Goal: Information Seeking & Learning: Learn about a topic

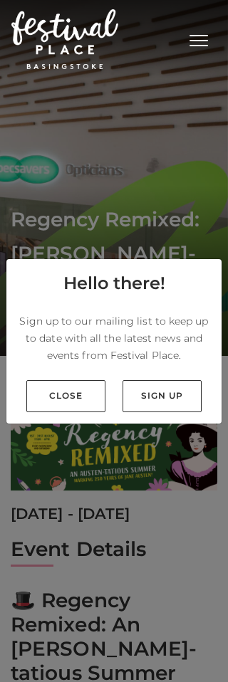
click at [104, 412] on link "Close" at bounding box center [65, 396] width 79 height 32
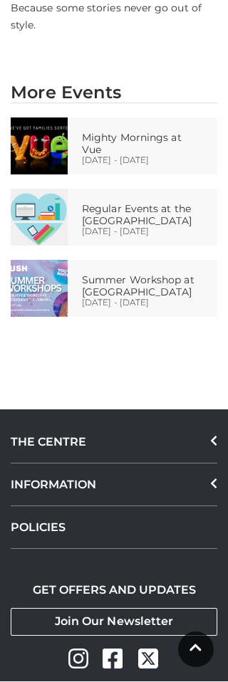
scroll to position [1476, 0]
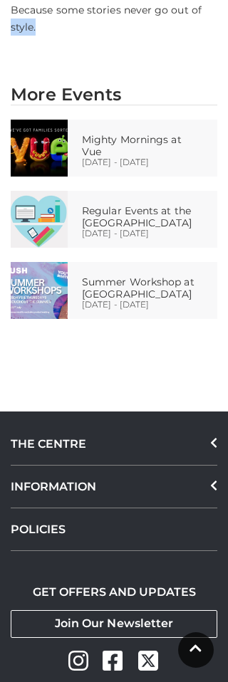
click at [204, 16] on p "Join us this August for a summer of stories, stamps, and Regency-style fun. Bec…" at bounding box center [114, 1] width 207 height 68
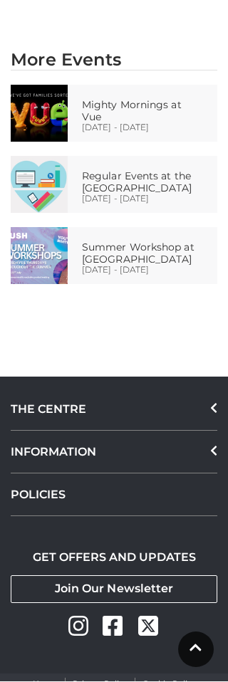
scroll to position [1516, 0]
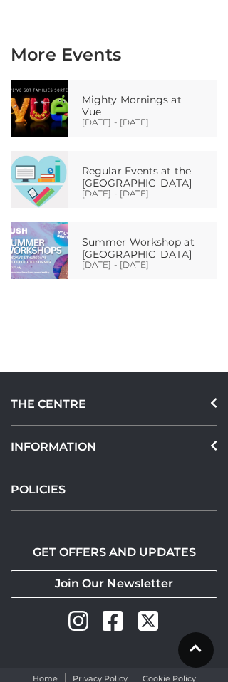
click at [207, 165] on p "Regular Events at the [GEOGRAPHIC_DATA]" at bounding box center [148, 177] width 132 height 24
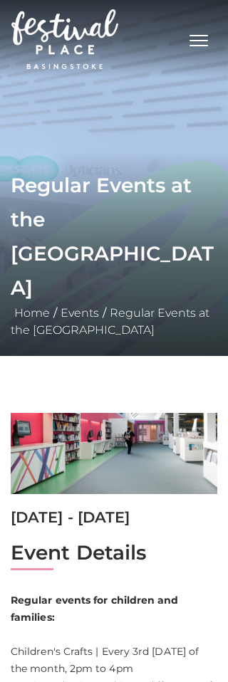
scroll to position [4, 0]
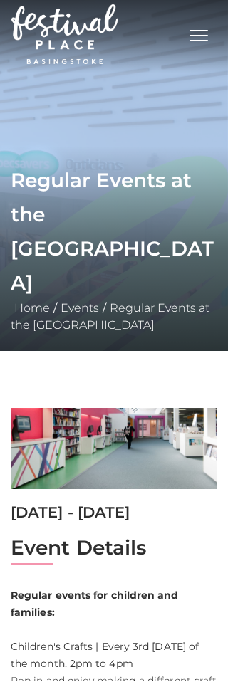
click at [219, 9] on nav "Toggle navigation .st5{fill:none;stroke:#FFFFFF;stroke-width:2.29;stroke-miterl…" at bounding box center [114, 35] width 228 height 78
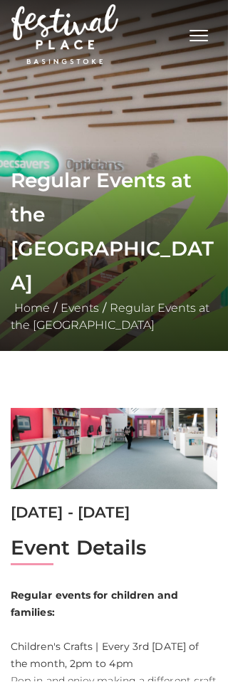
click at [220, 4] on nav "Toggle navigation .st5{fill:none;stroke:#FFFFFF;stroke-width:2.29;stroke-miterl…" at bounding box center [114, 35] width 228 height 78
click at [223, 6] on nav "Toggle navigation .st5{fill:none;stroke:#FFFFFF;stroke-width:2.29;stroke-miterl…" at bounding box center [114, 35] width 228 height 78
click at [214, 40] on button "Toggle navigation" at bounding box center [199, 34] width 36 height 21
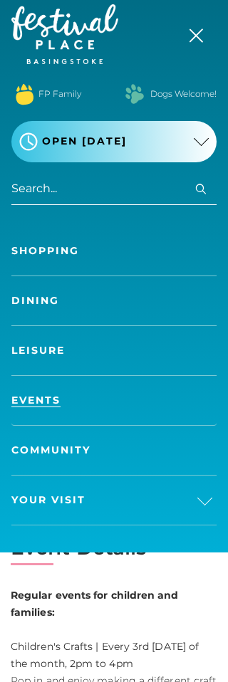
click at [199, 43] on button "Toggle navigation" at bounding box center [199, 34] width 36 height 21
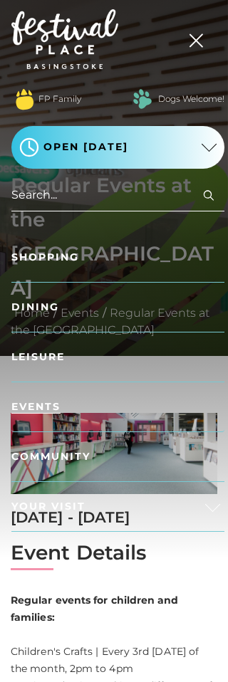
click at [216, 36] on button "Toggle navigation" at bounding box center [199, 38] width 36 height 21
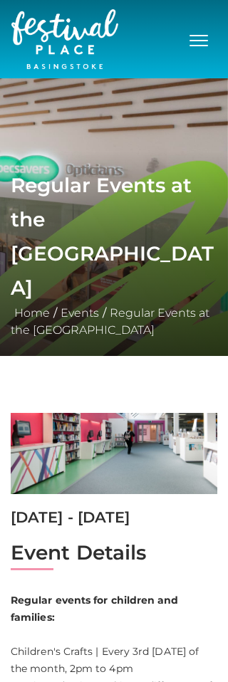
click at [224, 47] on nav "Toggle navigation .st5{fill:none;stroke:#FFFFFF;stroke-width:2.29;stroke-miterl…" at bounding box center [114, 39] width 228 height 78
click at [214, 42] on button "Toggle navigation" at bounding box center [199, 38] width 36 height 21
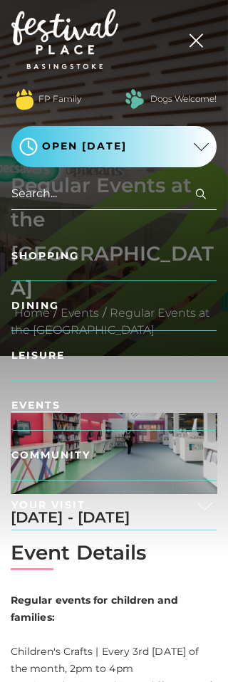
click at [216, 45] on button "Toggle navigation" at bounding box center [199, 38] width 36 height 21
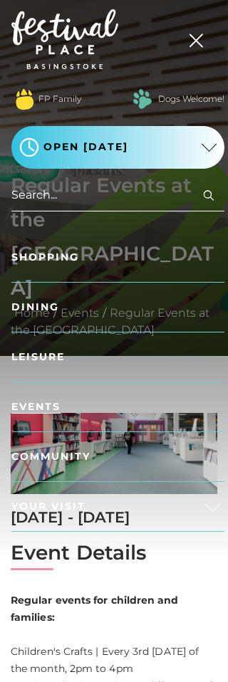
click at [214, 48] on button "Toggle navigation" at bounding box center [199, 38] width 36 height 21
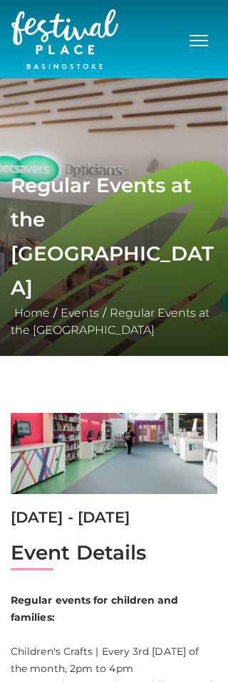
click at [212, 47] on button "Toggle navigation" at bounding box center [199, 38] width 36 height 21
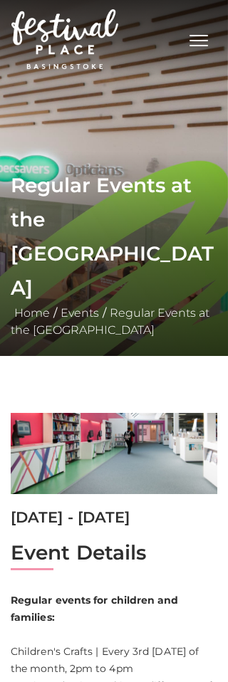
click at [1, 437] on div "[DATE] - [DATE]" at bounding box center [114, 476] width 228 height 127
click at [227, 6] on nav "Toggle navigation .st5{fill:none;stroke:#FFFFFF;stroke-width:2.29;stroke-miterl…" at bounding box center [114, 39] width 228 height 78
click at [168, 11] on div "Toggle navigation .st5{fill:none;stroke:#FFFFFF;stroke-width:2.29;stroke-miterl…" at bounding box center [113, 39] width 205 height 67
click at [169, 26] on div "Toggle navigation .st5{fill:none;stroke:#FFFFFF;stroke-width:2.29;stroke-miterl…" at bounding box center [113, 39] width 205 height 67
click at [78, 182] on img at bounding box center [114, 178] width 228 height 356
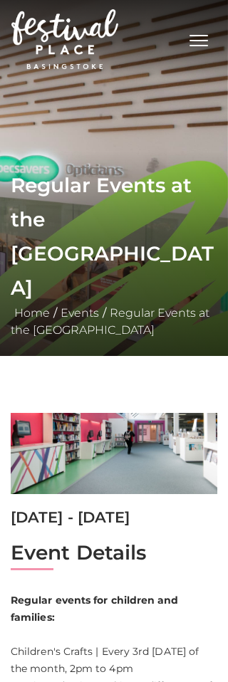
click at [85, 180] on img at bounding box center [114, 178] width 228 height 356
click at [140, 124] on img at bounding box center [114, 178] width 228 height 356
